Goal: Task Accomplishment & Management: Use online tool/utility

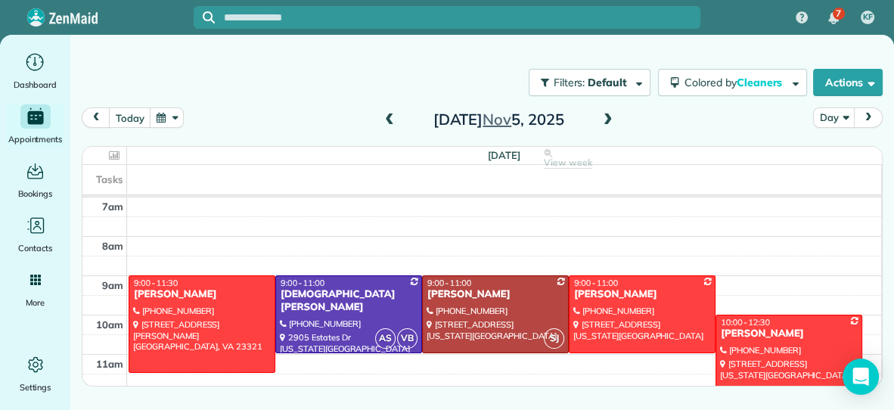
click at [163, 119] on button "button" at bounding box center [167, 117] width 35 height 20
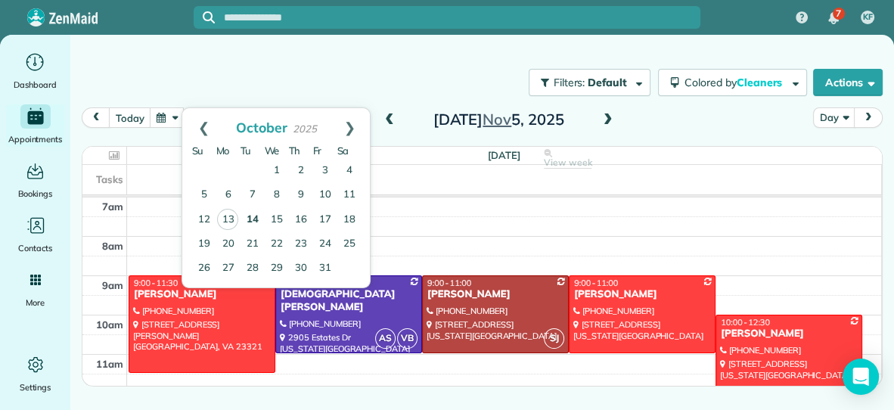
click at [255, 214] on link "14" at bounding box center [252, 220] width 24 height 24
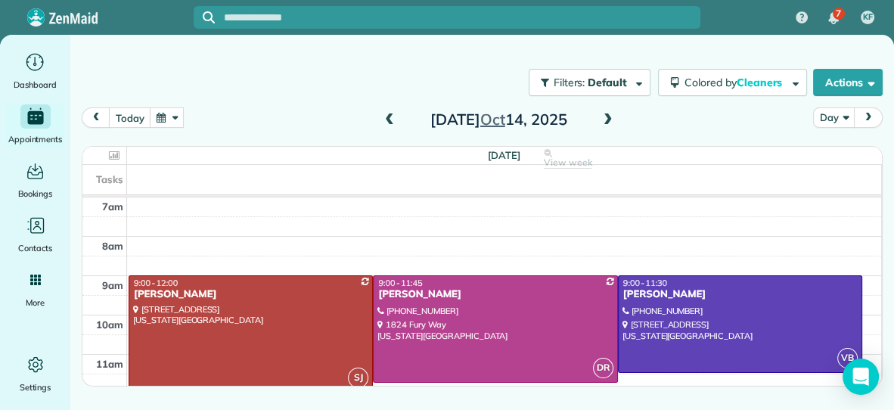
click at [569, 193] on div "Tasks" at bounding box center [481, 179] width 798 height 29
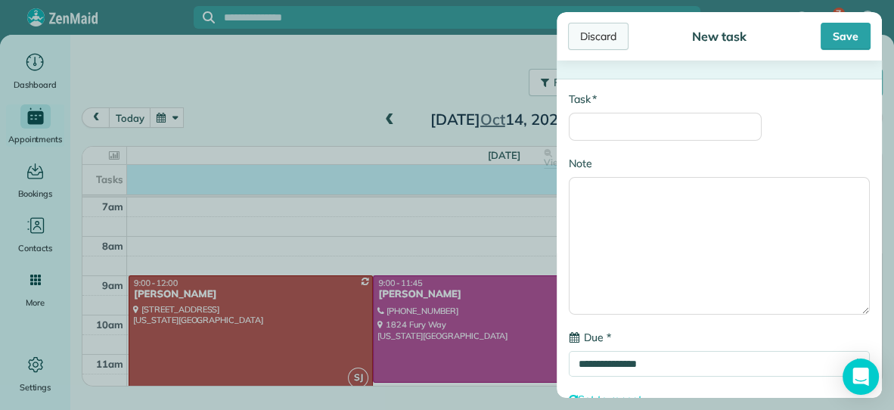
click at [585, 36] on div "Discard" at bounding box center [598, 36] width 60 height 27
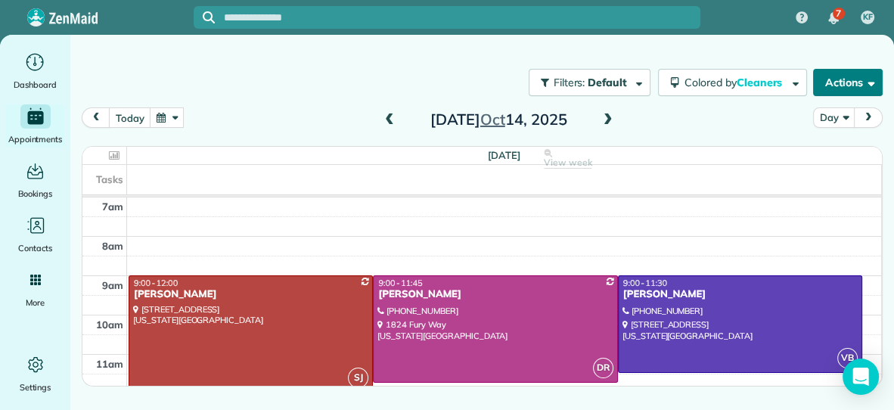
click at [820, 91] on button "Actions" at bounding box center [848, 82] width 70 height 27
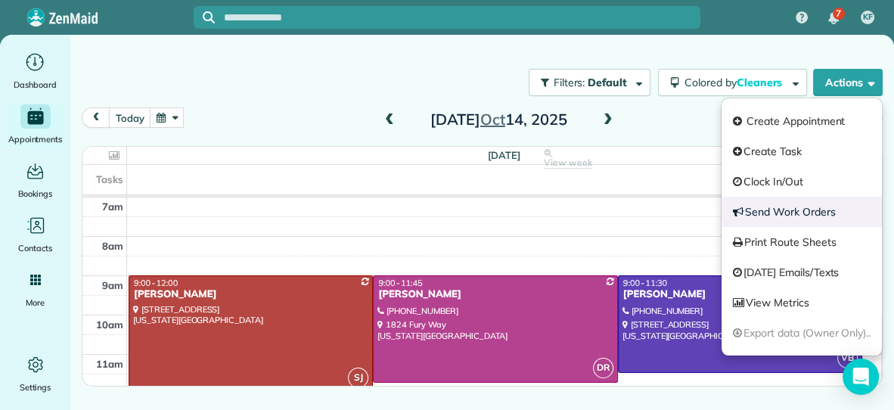
click at [770, 209] on link "Send Work Orders" at bounding box center [801, 212] width 160 height 30
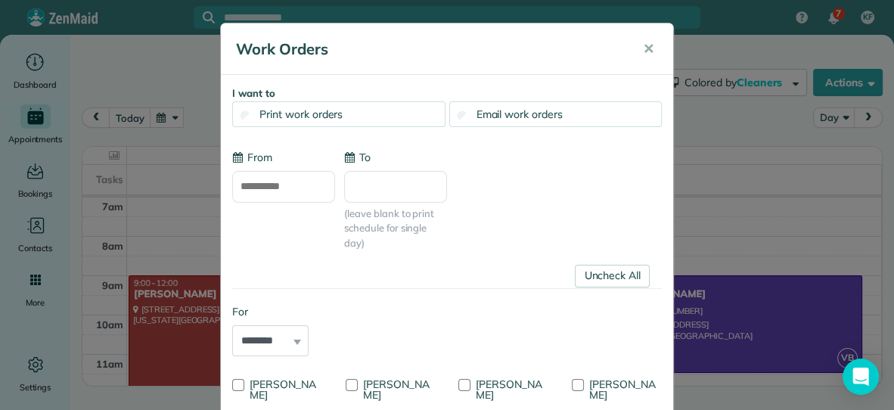
type input "**********"
click at [618, 115] on div "Email work orders" at bounding box center [555, 114] width 213 height 26
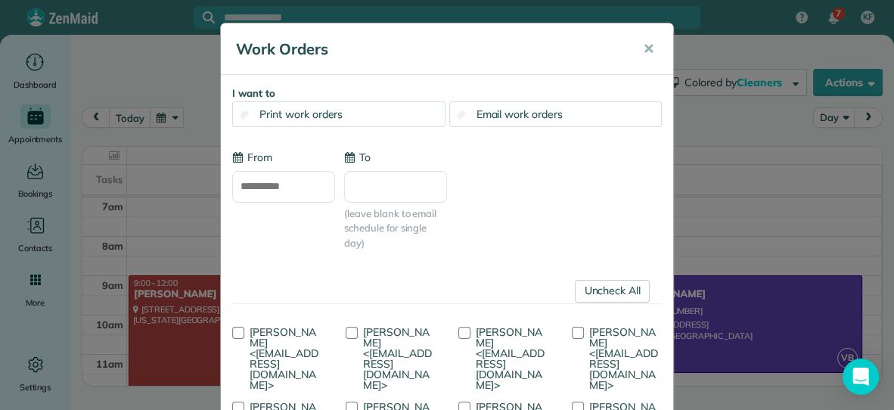
click at [392, 185] on input "To" at bounding box center [395, 187] width 103 height 32
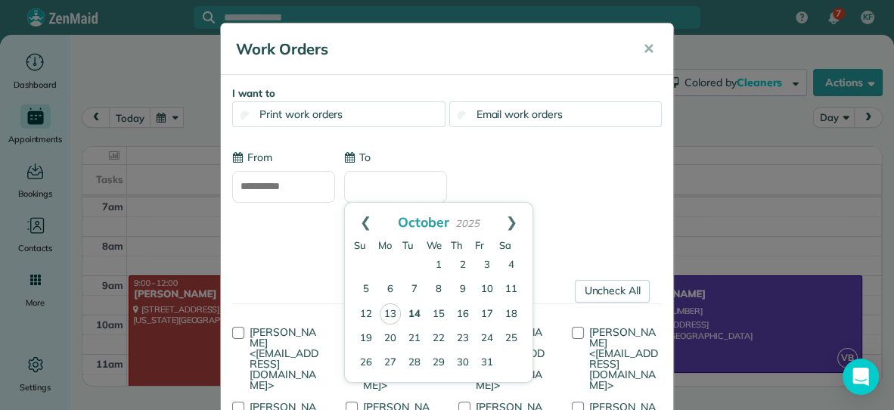
click at [417, 318] on link "14" at bounding box center [414, 314] width 24 height 24
type input "**********"
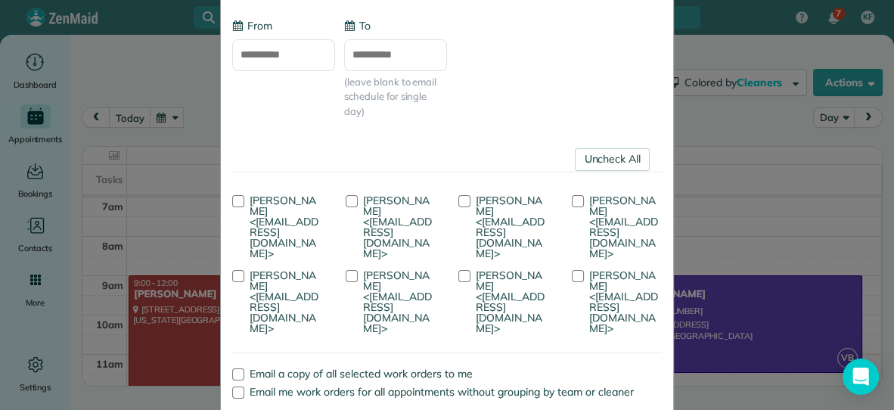
scroll to position [249, 0]
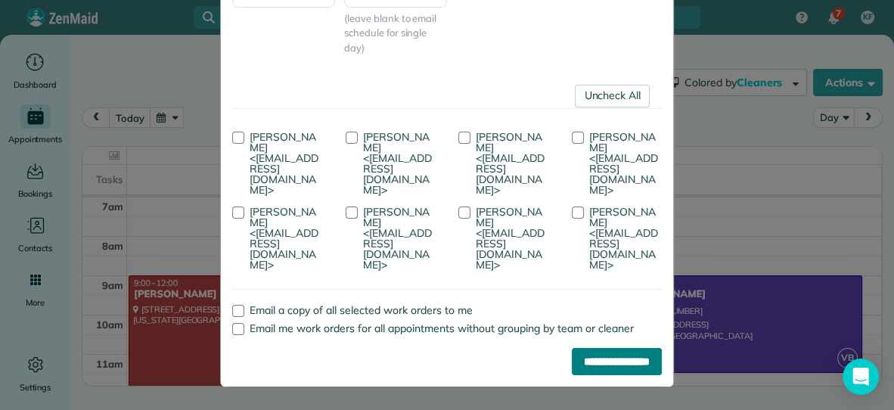
click at [615, 361] on input "**********" at bounding box center [617, 361] width 90 height 27
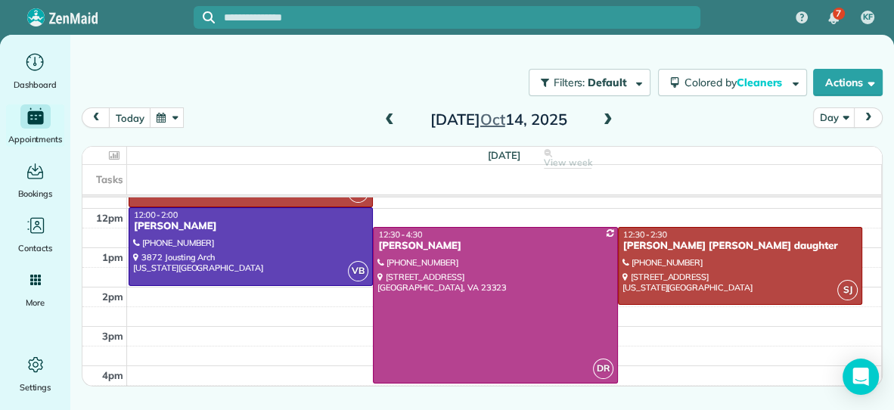
scroll to position [272, 0]
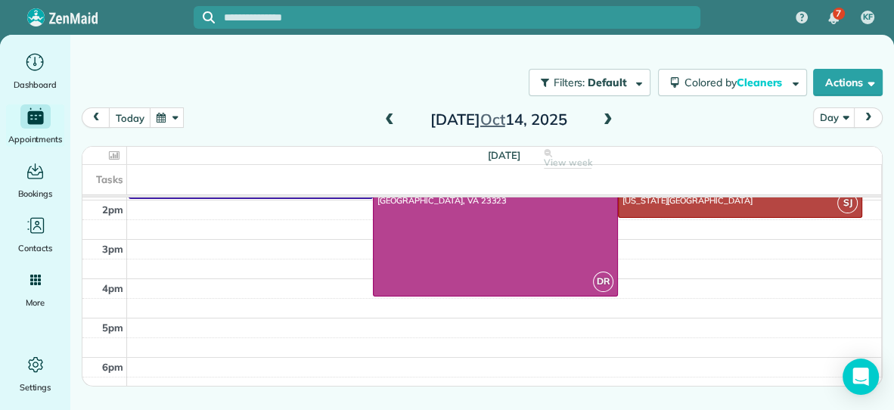
click at [624, 268] on div "7am 8am 9am 10am 11am 12pm 1pm 2pm 3pm 4pm 5pm 6pm SJ 9:00 - 12:00 [PERSON_NAME…" at bounding box center [481, 160] width 798 height 471
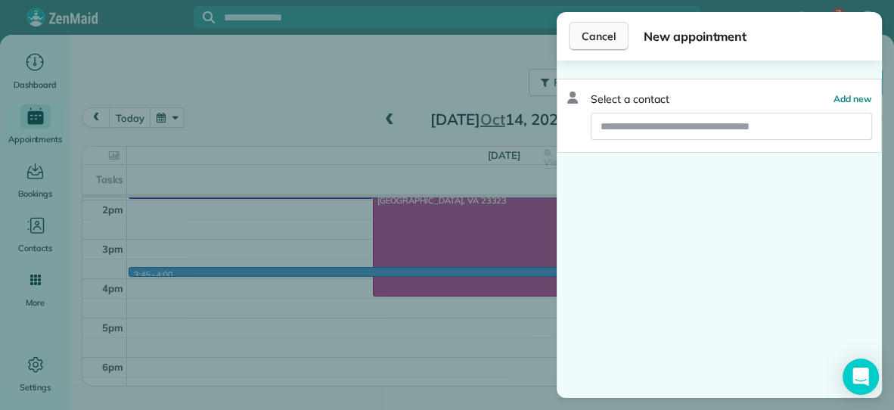
click at [604, 27] on button "Cancel" at bounding box center [599, 36] width 60 height 29
